Goal: Task Accomplishment & Management: Use online tool/utility

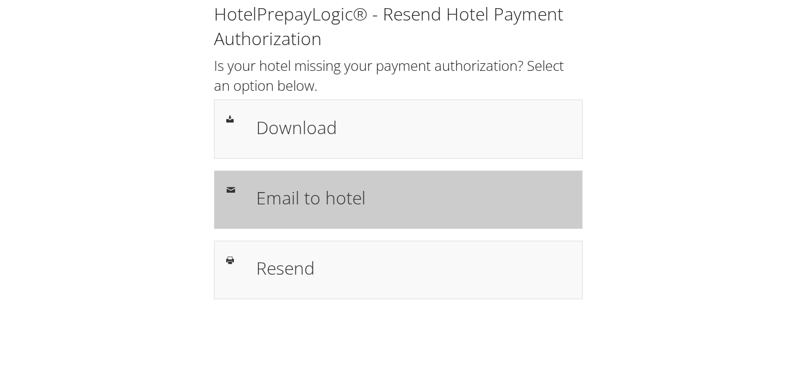
click at [339, 192] on h1 "Email to hotel" at bounding box center [413, 198] width 314 height 26
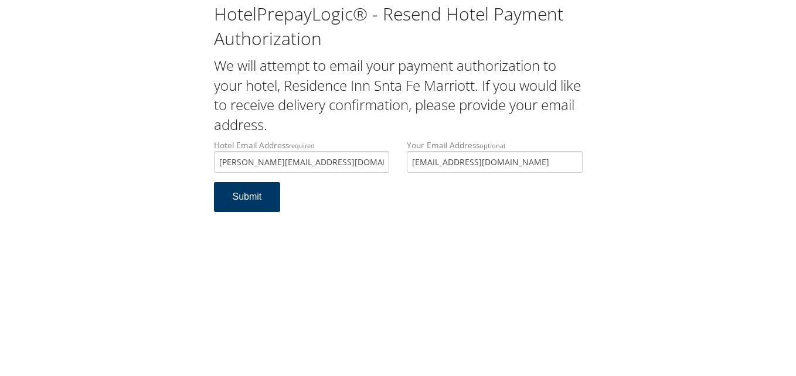
click at [247, 199] on button "Submit" at bounding box center [247, 197] width 67 height 30
click at [630, 73] on div "HotelPrepayLogic® - Resend Hotel Payment Authorization We will attempt to email…" at bounding box center [398, 112] width 772 height 224
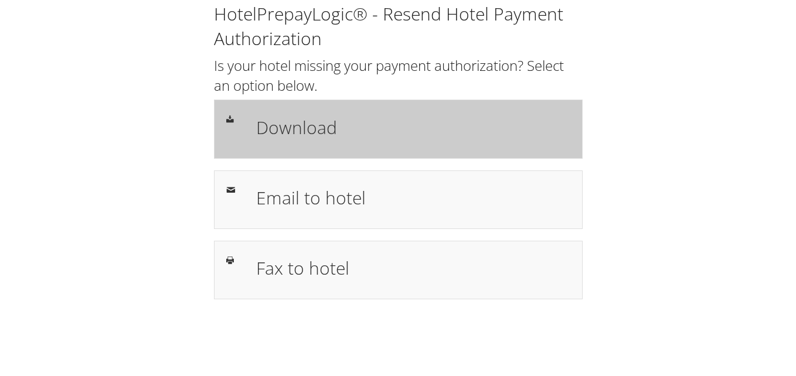
click at [308, 129] on h1 "Download" at bounding box center [413, 127] width 314 height 26
click at [310, 128] on h1 "Download" at bounding box center [413, 127] width 314 height 26
